Goal: Task Accomplishment & Management: Manage account settings

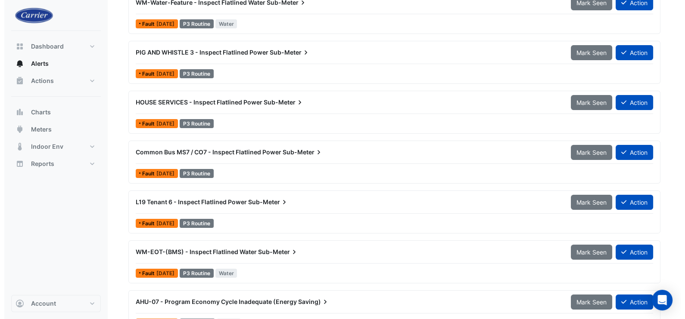
scroll to position [187, 0]
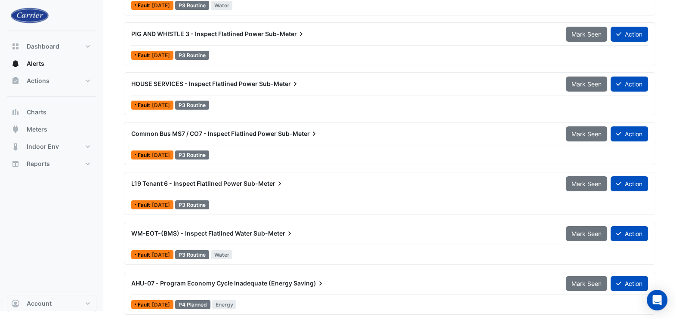
click at [256, 282] on span "AHU-07 - Program Economy Cycle Inadequate (Energy" at bounding box center [211, 283] width 161 height 7
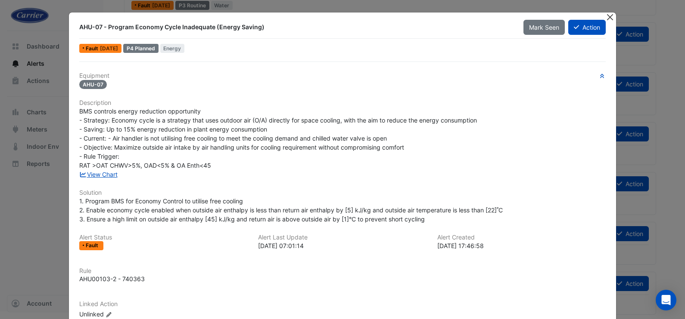
click at [608, 16] on button "Close" at bounding box center [609, 16] width 9 height 9
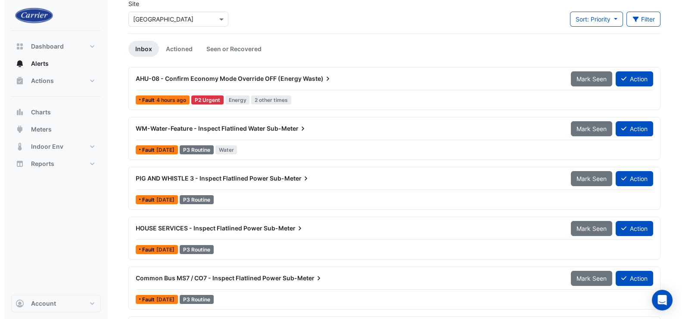
scroll to position [25, 0]
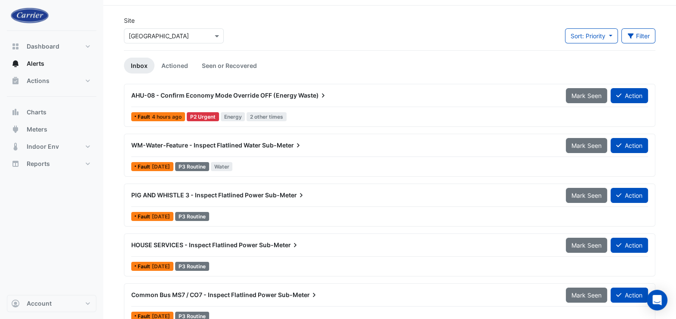
click at [252, 99] on div "AHU-08 - Confirm Economy Mode Override OFF (Energy Waste)" at bounding box center [343, 96] width 435 height 16
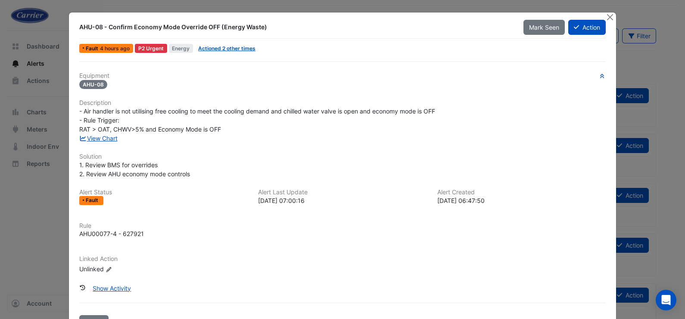
click at [28, 223] on ngb-modal-window "AHU-08 - Confirm Economy Mode Override OFF (Energy Waste) Mark Seen Action Faul…" at bounding box center [342, 159] width 685 height 319
click at [606, 12] on ngb-modal-window "AHU-08 - Confirm Economy Mode Override OFF (Energy Waste) Mark Seen Action Faul…" at bounding box center [342, 159] width 685 height 319
drag, startPoint x: 605, startPoint y: 19, endPoint x: 513, endPoint y: 36, distance: 93.2
click at [605, 20] on button "Close" at bounding box center [609, 16] width 9 height 9
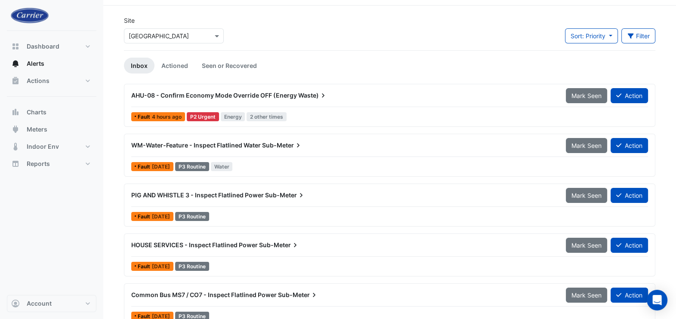
click at [231, 93] on span "AHU-08 - Confirm Economy Mode Override OFF (Energy" at bounding box center [214, 95] width 166 height 7
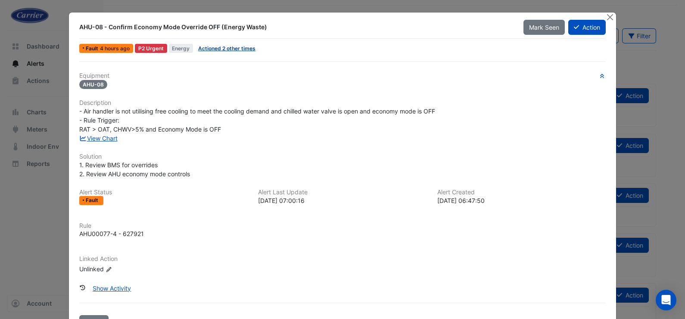
click at [217, 46] on link "Actioned 2 other times" at bounding box center [226, 48] width 57 height 6
drag, startPoint x: 603, startPoint y: 16, endPoint x: 589, endPoint y: 30, distance: 19.8
click at [605, 17] on button "Close" at bounding box center [609, 16] width 9 height 9
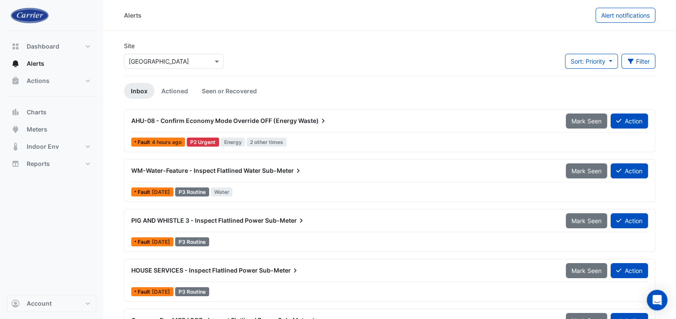
click at [268, 118] on span "AHU-08 - Confirm Economy Mode Override OFF (Energy" at bounding box center [214, 120] width 166 height 7
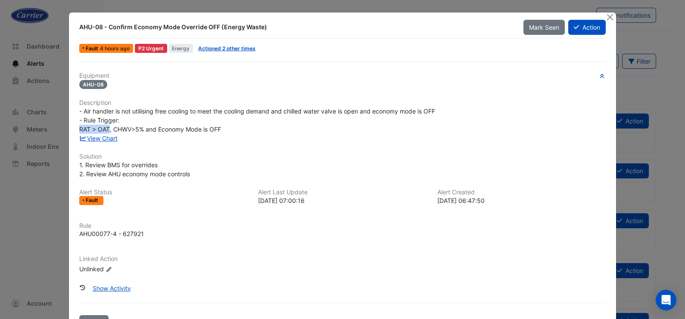
drag, startPoint x: 75, startPoint y: 126, endPoint x: 104, endPoint y: 131, distance: 29.2
click at [104, 131] on span "- Air handler is not utilising free cooling to meet the cooling demand and chil…" at bounding box center [257, 120] width 356 height 25
drag, startPoint x: 104, startPoint y: 131, endPoint x: 108, endPoint y: 127, distance: 5.5
click at [108, 127] on span "- Air handler is not utilising free cooling to meet the cooling demand and chil…" at bounding box center [257, 120] width 356 height 25
drag, startPoint x: 109, startPoint y: 127, endPoint x: 138, endPoint y: 130, distance: 29.4
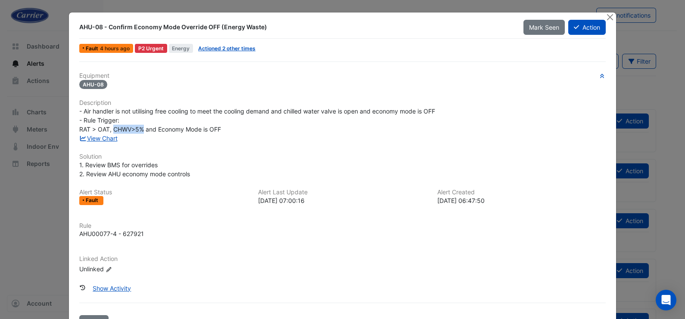
click at [138, 130] on span "- Air handler is not utilising free cooling to meet the cooling demand and chil…" at bounding box center [257, 120] width 356 height 25
drag, startPoint x: 138, startPoint y: 130, endPoint x: 216, endPoint y: 131, distance: 77.9
click at [216, 131] on span "- Air handler is not utilising free cooling to meet the cooling demand and chil…" at bounding box center [257, 120] width 356 height 25
click at [574, 30] on button "Action" at bounding box center [586, 27] width 37 height 15
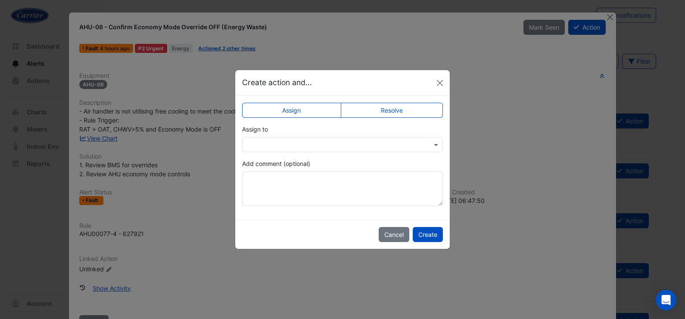
click at [399, 147] on input "text" at bounding box center [334, 145] width 174 height 9
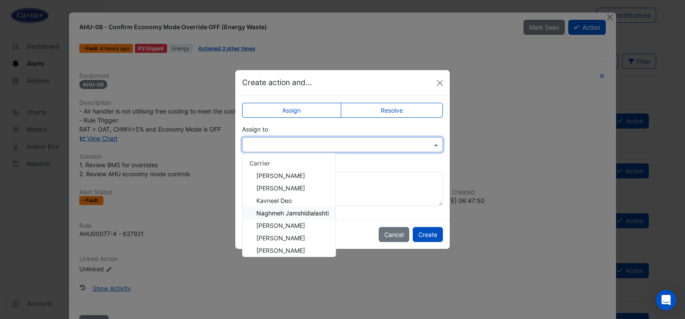
drag, startPoint x: 292, startPoint y: 213, endPoint x: 324, endPoint y: 219, distance: 32.9
click at [291, 213] on span "Naghmeh Jamshidialashti" at bounding box center [292, 213] width 72 height 7
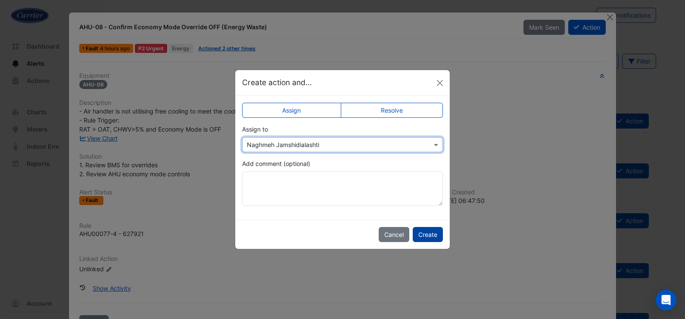
click at [434, 241] on button "Create" at bounding box center [427, 234] width 30 height 15
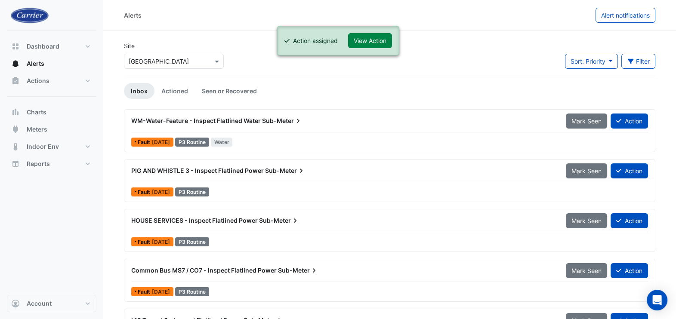
click at [364, 45] on button "View Action" at bounding box center [370, 40] width 44 height 15
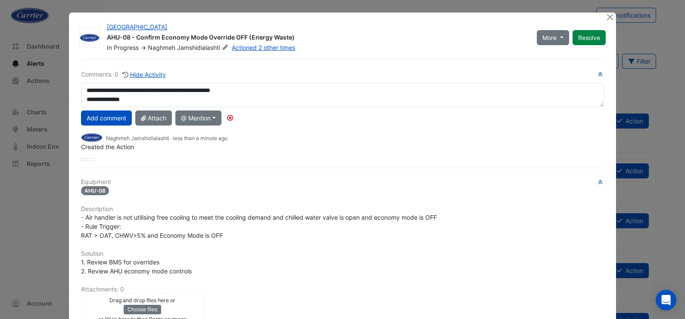
click at [144, 102] on textarea "**********" at bounding box center [342, 95] width 523 height 24
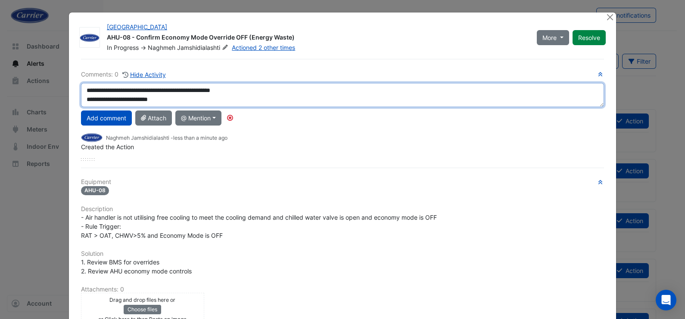
click at [167, 94] on textarea "**********" at bounding box center [342, 95] width 523 height 24
click at [146, 88] on textarea "**********" at bounding box center [342, 95] width 523 height 24
click at [146, 89] on textarea "**********" at bounding box center [342, 95] width 523 height 24
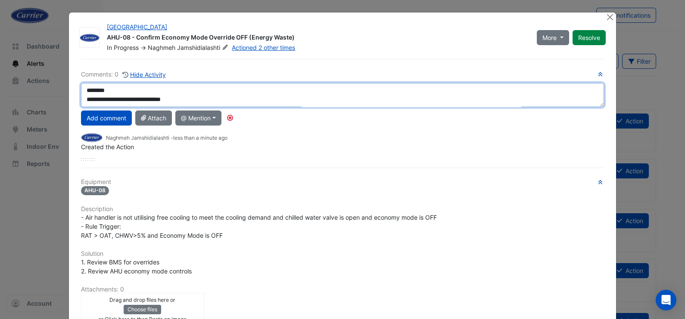
click at [160, 88] on textarea "**********" at bounding box center [342, 95] width 523 height 24
drag, startPoint x: 202, startPoint y: 95, endPoint x: 99, endPoint y: 99, distance: 102.6
click at [81, 92] on textarea "**********" at bounding box center [342, 95] width 523 height 24
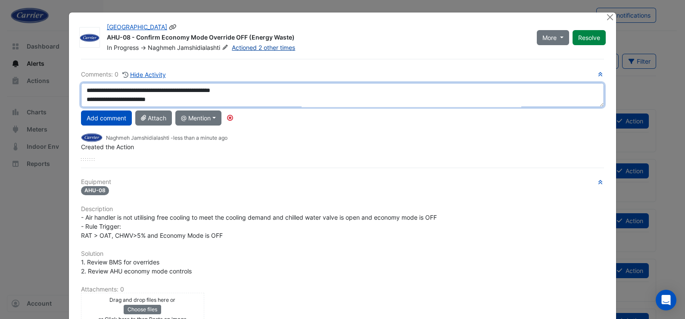
type textarea "**********"
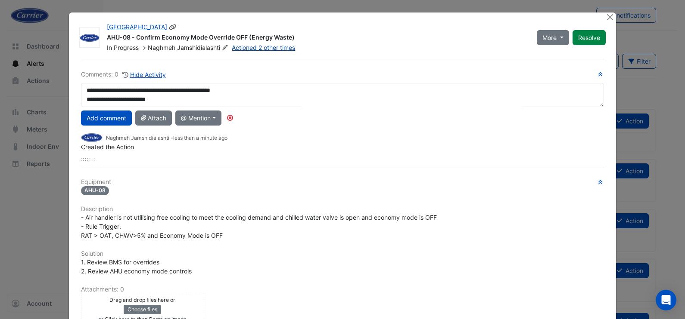
click at [254, 47] on link "Actioned 2 other times" at bounding box center [263, 47] width 63 height 7
click at [111, 120] on button "Add comment" at bounding box center [106, 118] width 51 height 15
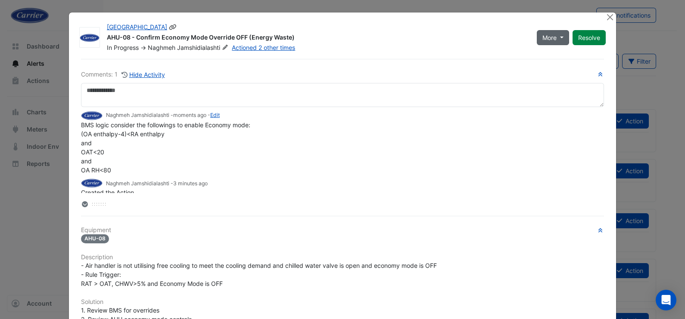
click at [558, 34] on button "More" at bounding box center [552, 37] width 32 height 15
click at [551, 69] on button "Not Doing" at bounding box center [567, 68] width 68 height 12
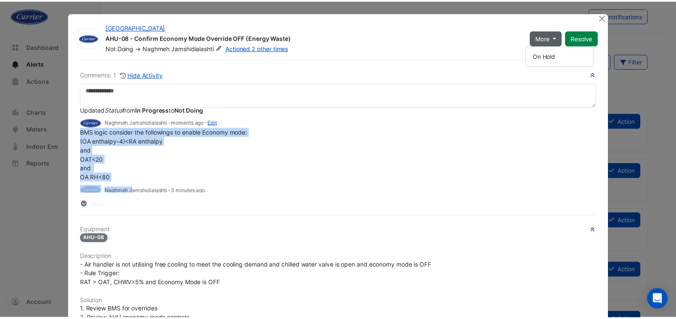
scroll to position [34, 0]
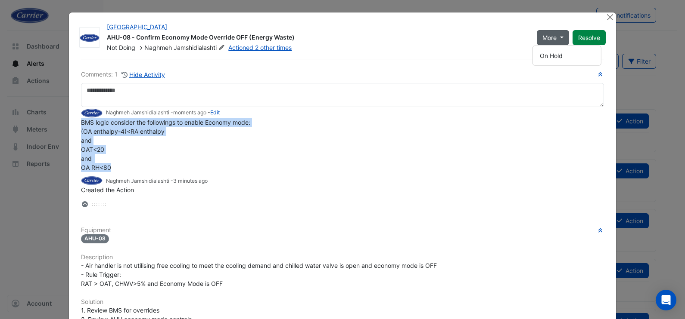
drag, startPoint x: 75, startPoint y: 154, endPoint x: 106, endPoint y: 169, distance: 34.3
click at [106, 169] on div "Comments: 1 Hide Activity Naghmeh Jamshidialashti - less than a minute ago Upda…" at bounding box center [342, 268] width 533 height 419
copy span "BMS logic consider the followings to enable Economy mode: (OA enthalpy-4)<RA en…"
click at [605, 15] on button "Close" at bounding box center [609, 16] width 9 height 9
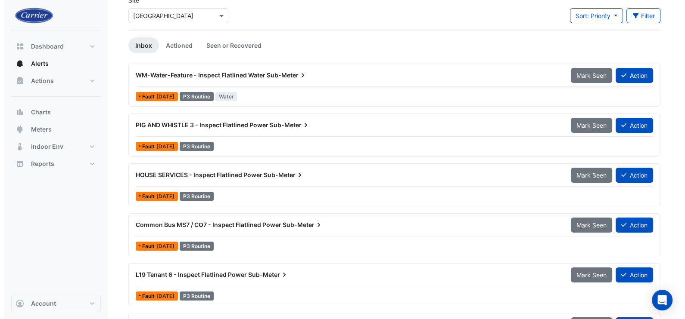
scroll to position [137, 0]
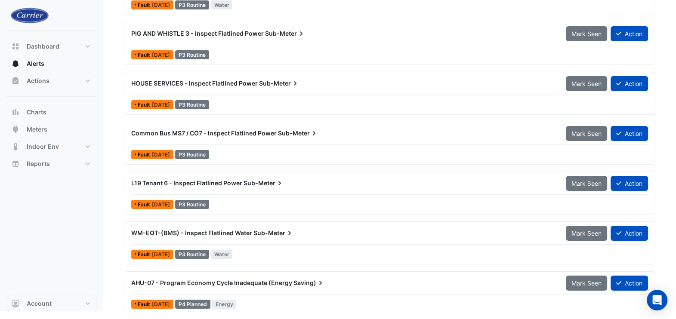
click at [223, 284] on span "AHU-07 - Program Economy Cycle Inadequate (Energy" at bounding box center [211, 282] width 161 height 7
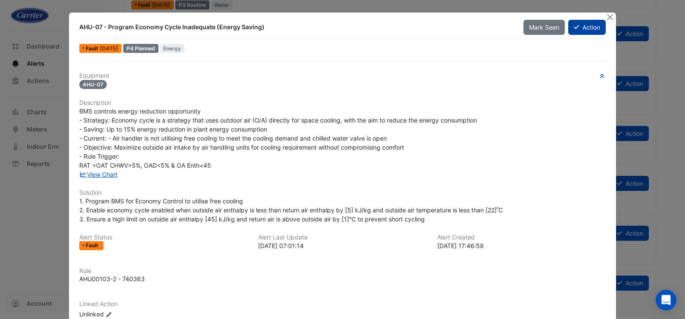
click at [577, 29] on button "Action" at bounding box center [586, 27] width 37 height 15
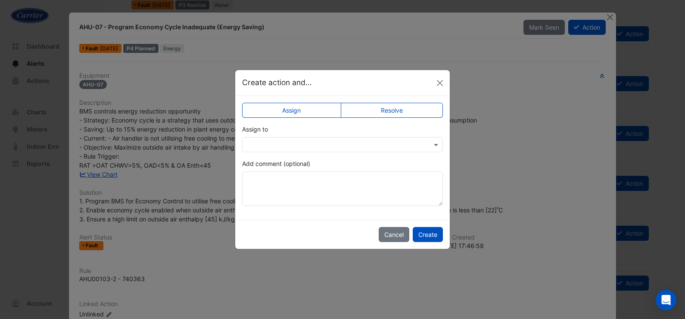
drag, startPoint x: 371, startPoint y: 141, endPoint x: 354, endPoint y: 164, distance: 27.7
click at [370, 144] on input "text" at bounding box center [334, 145] width 174 height 9
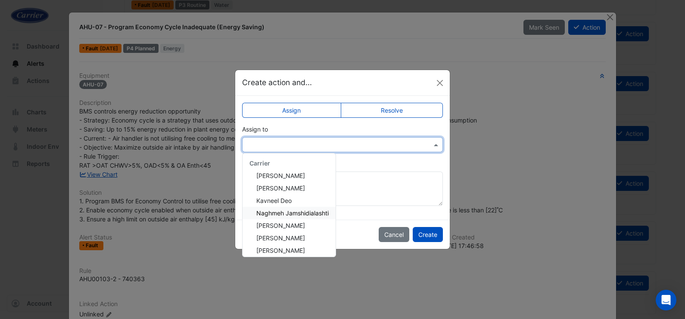
click at [304, 216] on div "Naghmeh Jamshidialashti" at bounding box center [288, 213] width 93 height 12
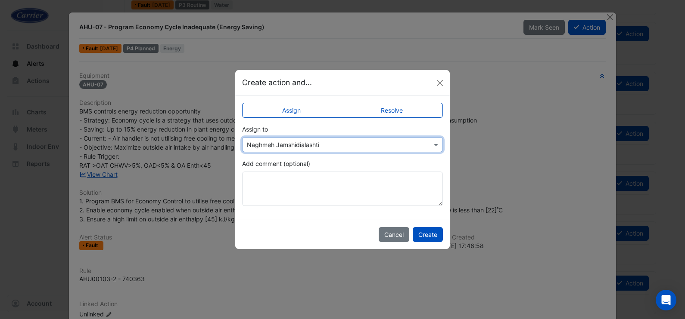
drag, startPoint x: 430, startPoint y: 237, endPoint x: 381, endPoint y: 226, distance: 49.9
click at [422, 236] on button "Create" at bounding box center [427, 234] width 30 height 15
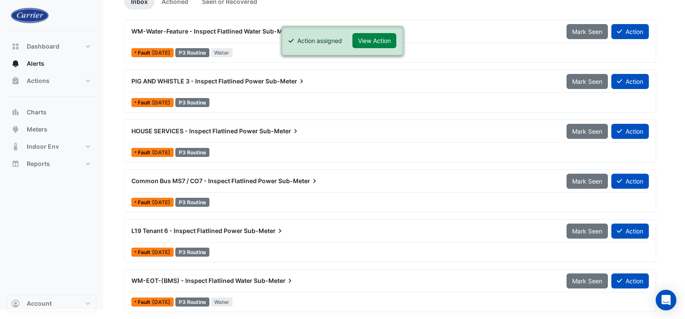
scroll to position [88, 0]
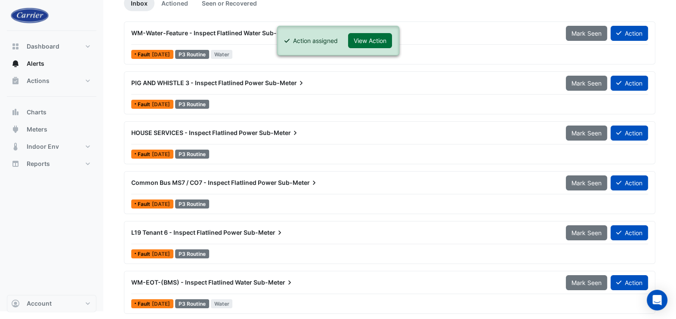
drag, startPoint x: 366, startPoint y: 39, endPoint x: 363, endPoint y: 43, distance: 5.0
click at [366, 39] on button "View Action" at bounding box center [370, 40] width 44 height 15
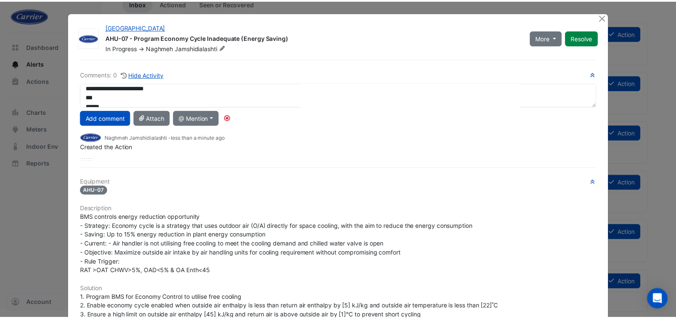
scroll to position [0, 0]
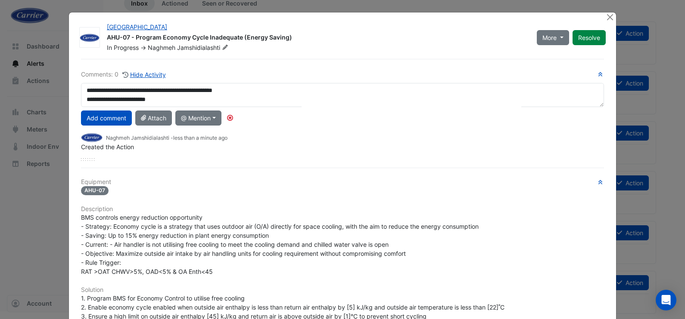
click at [164, 90] on textarea "**********" at bounding box center [342, 95] width 523 height 24
type textarea "**********"
click at [102, 116] on button "Add comment" at bounding box center [106, 118] width 51 height 15
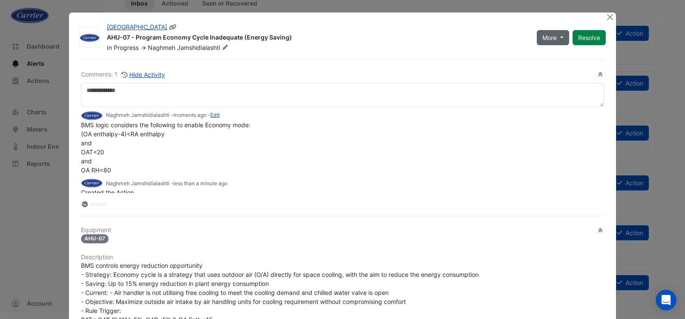
click at [550, 40] on span "More" at bounding box center [549, 37] width 14 height 9
click at [546, 66] on button "Not Doing" at bounding box center [567, 68] width 68 height 12
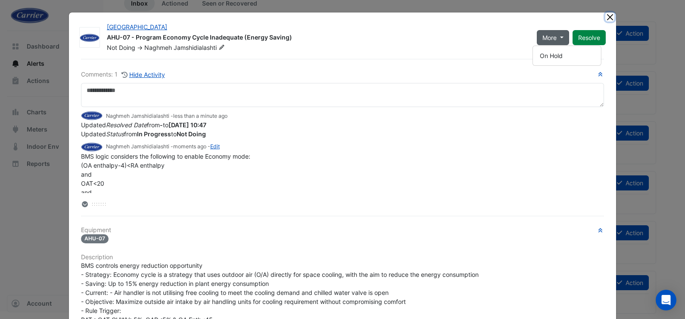
click at [605, 18] on button "Close" at bounding box center [609, 16] width 9 height 9
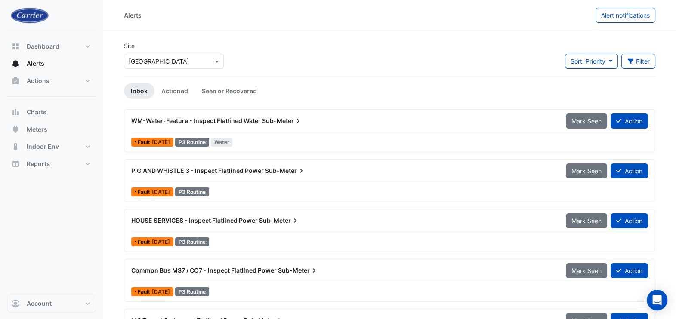
click at [192, 123] on span "WM-Water-Feature - Inspect Flatlined Water" at bounding box center [196, 120] width 130 height 7
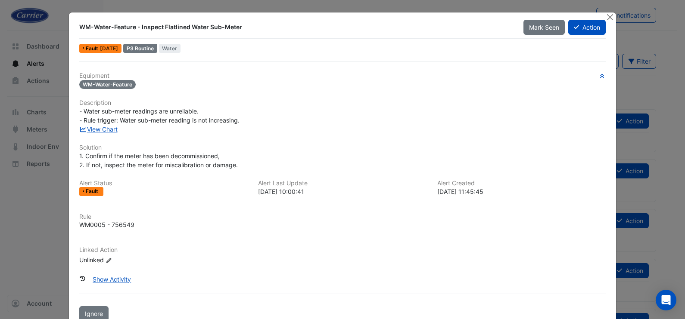
click at [117, 29] on div "WM-Water-Feature - Inspect Flatlined Water Sub-Meter" at bounding box center [296, 27] width 434 height 9
click at [117, 28] on div "WM-Water-Feature - Inspect Flatlined Water Sub-Meter" at bounding box center [296, 27] width 434 height 9
copy div "Feature"
click at [101, 128] on link "View Chart" at bounding box center [98, 129] width 38 height 7
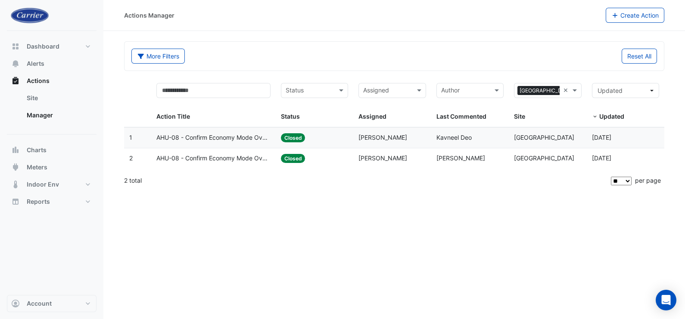
click at [234, 137] on span "AHU-08 - Confirm Economy Mode Override OFF (Energy Waste)" at bounding box center [213, 138] width 114 height 10
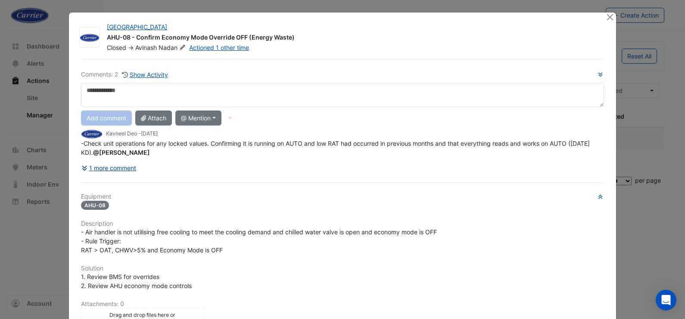
click at [124, 174] on button "1 more comment" at bounding box center [109, 168] width 56 height 15
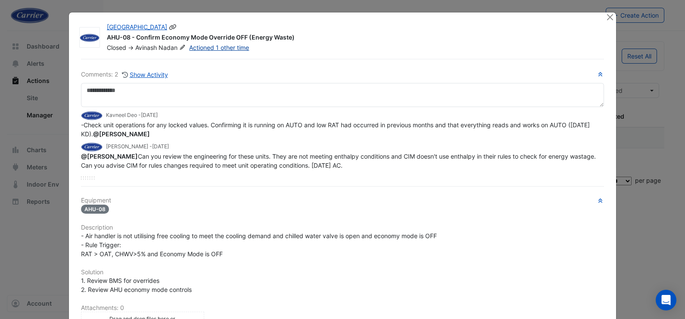
click at [238, 47] on link "Actioned 1 other time" at bounding box center [219, 47] width 60 height 7
drag, startPoint x: 604, startPoint y: 15, endPoint x: 593, endPoint y: 15, distance: 10.3
click at [605, 16] on button "Close" at bounding box center [609, 16] width 9 height 9
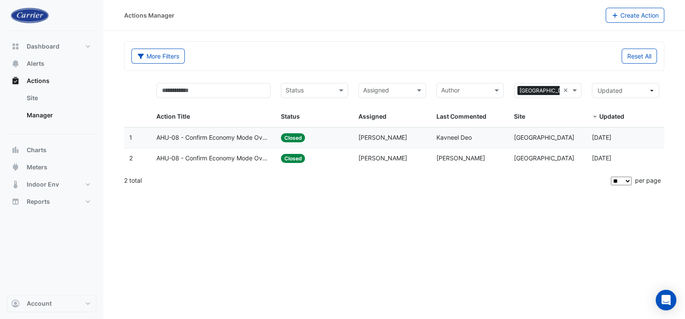
click at [354, 137] on datatable-body-cell "Assigned: Avinash Nadan" at bounding box center [392, 138] width 78 height 20
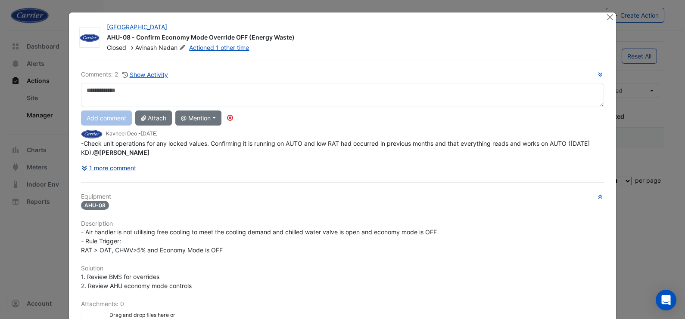
click at [102, 176] on button "1 more comment" at bounding box center [109, 168] width 56 height 15
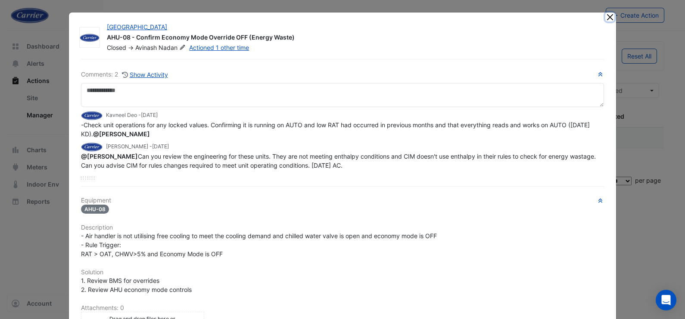
drag, startPoint x: 604, startPoint y: 17, endPoint x: 601, endPoint y: 24, distance: 6.8
click at [605, 18] on button "Close" at bounding box center [609, 16] width 9 height 9
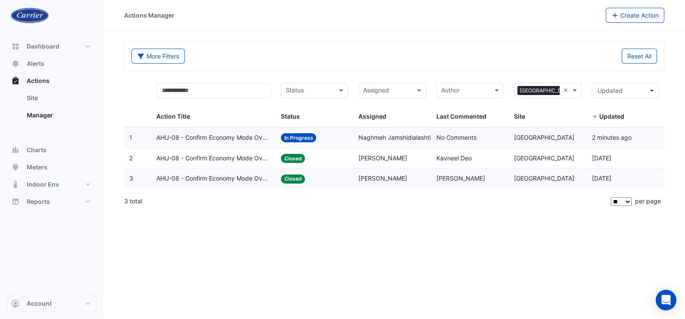
click at [353, 140] on datatable-body-cell "Assigned: Naghmeh Jamshidialashti" at bounding box center [392, 138] width 78 height 20
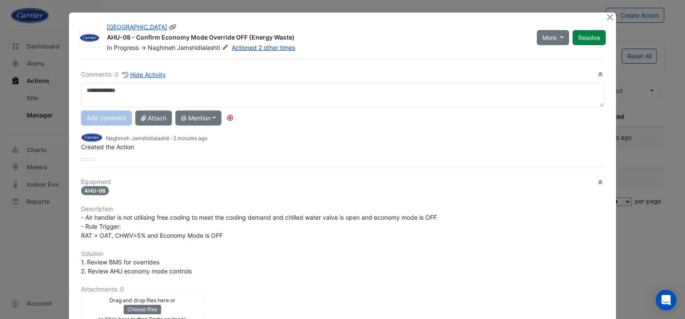
click at [280, 47] on link "Actioned 2 other times" at bounding box center [263, 47] width 63 height 7
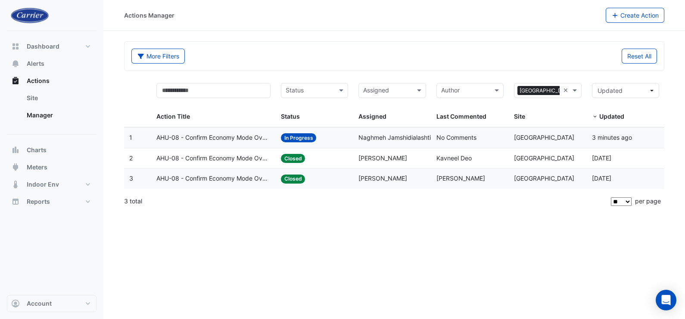
click at [448, 162] on div "Last Commented: Kavneel Deo" at bounding box center [469, 159] width 67 height 10
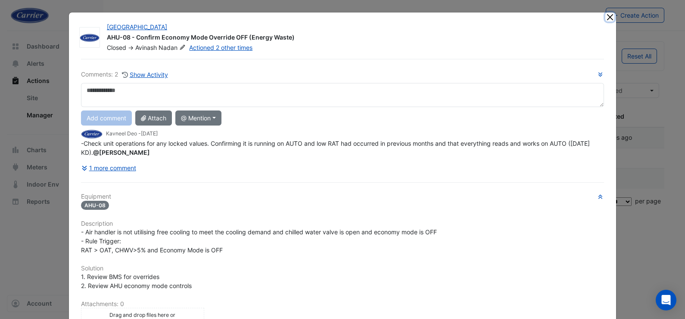
click at [605, 16] on button "Close" at bounding box center [609, 16] width 9 height 9
